Goal: Download file/media

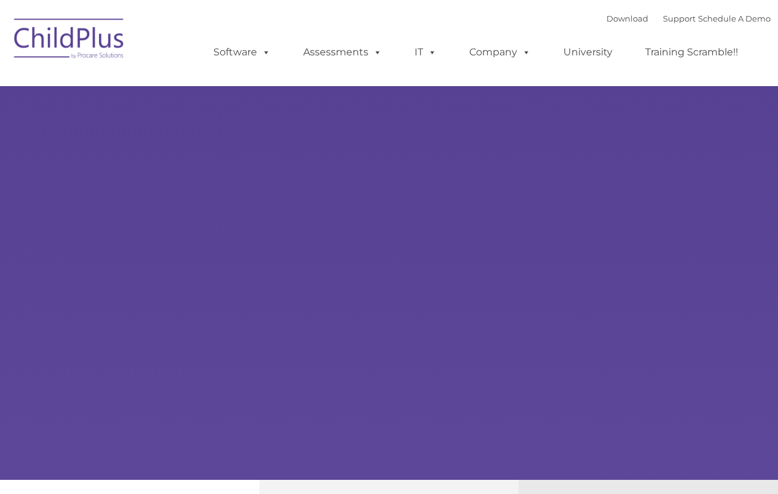
select select "MEDIUM"
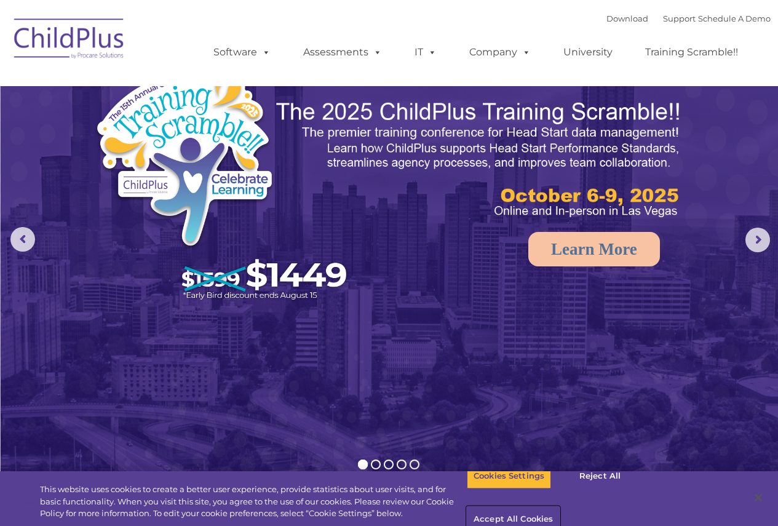
click at [560, 493] on button "Accept All Cookies" at bounding box center [513, 520] width 93 height 26
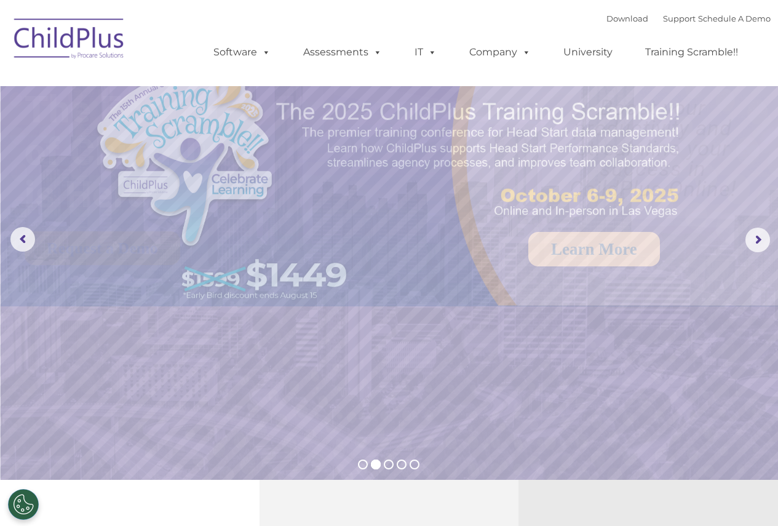
click at [82, 47] on img at bounding box center [69, 41] width 123 height 62
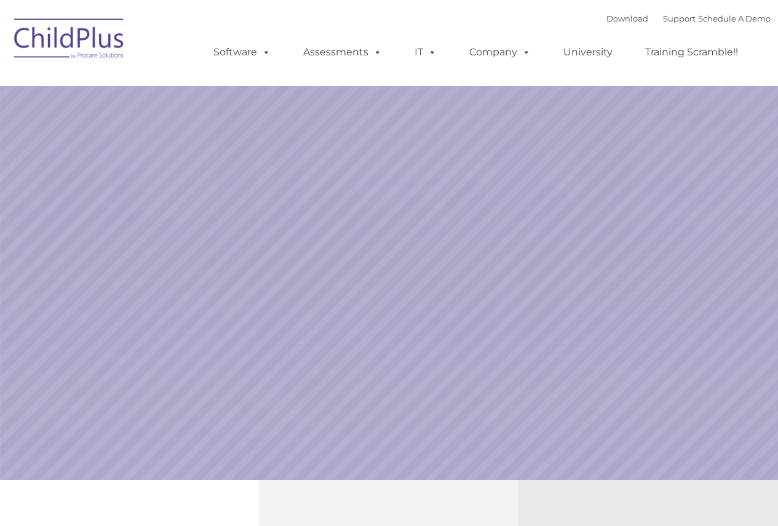
select select "MEDIUM"
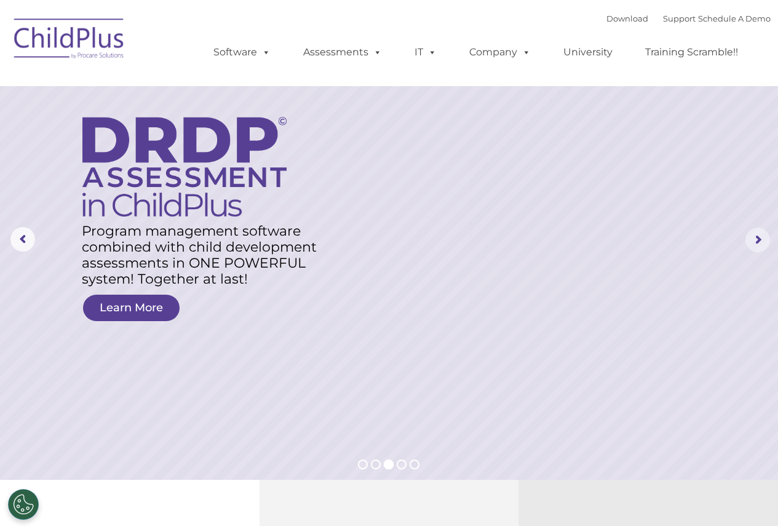
click at [770, 235] on rs-arrow at bounding box center [758, 240] width 25 height 25
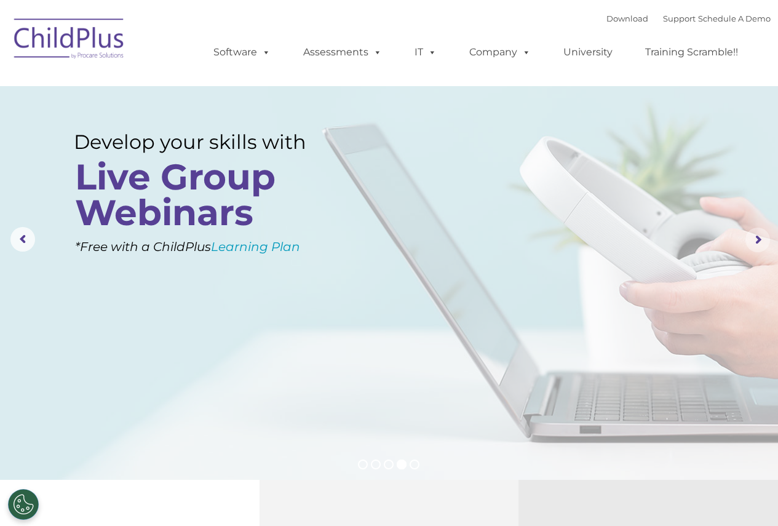
click at [770, 235] on rs-arrow at bounding box center [758, 240] width 25 height 25
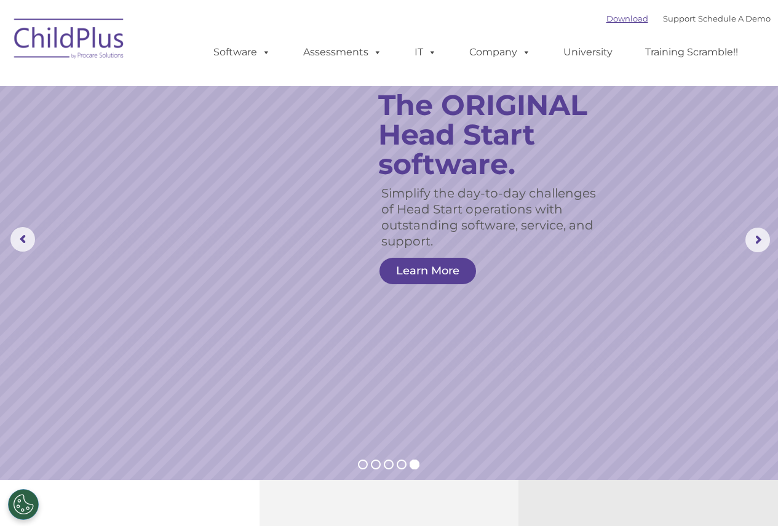
click at [608, 17] on link "Download" at bounding box center [628, 19] width 42 height 10
